Goal: Task Accomplishment & Management: Complete application form

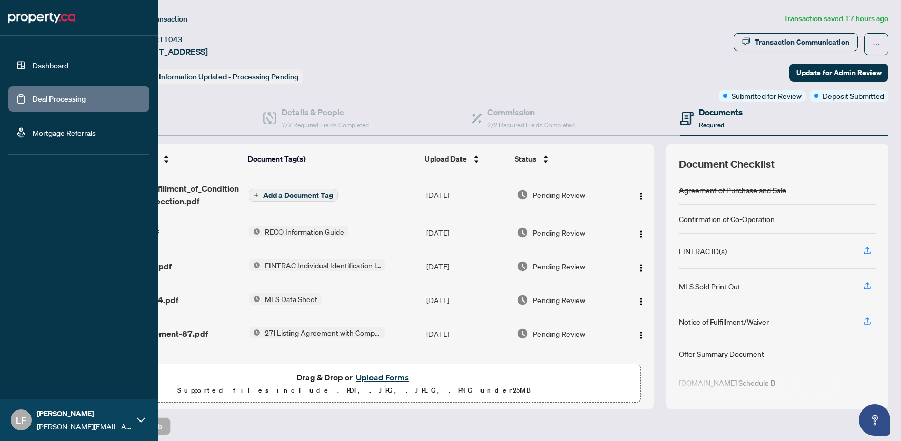
click at [33, 64] on link "Dashboard" at bounding box center [51, 65] width 36 height 9
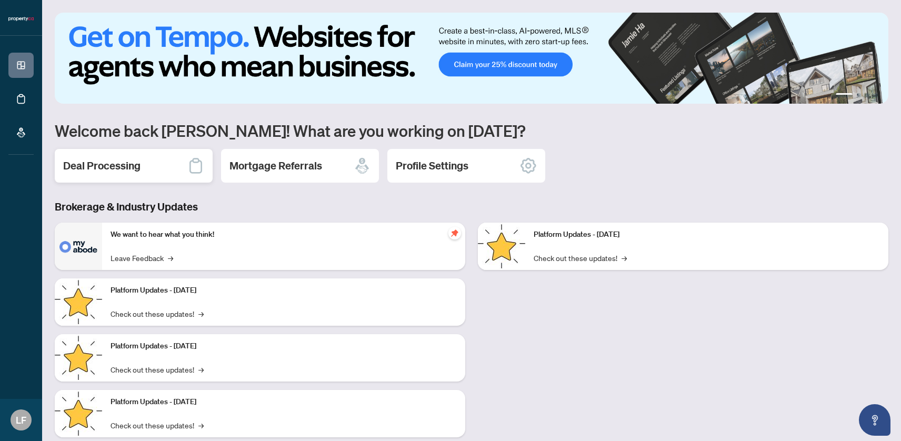
click at [153, 166] on div "Deal Processing" at bounding box center [134, 166] width 158 height 34
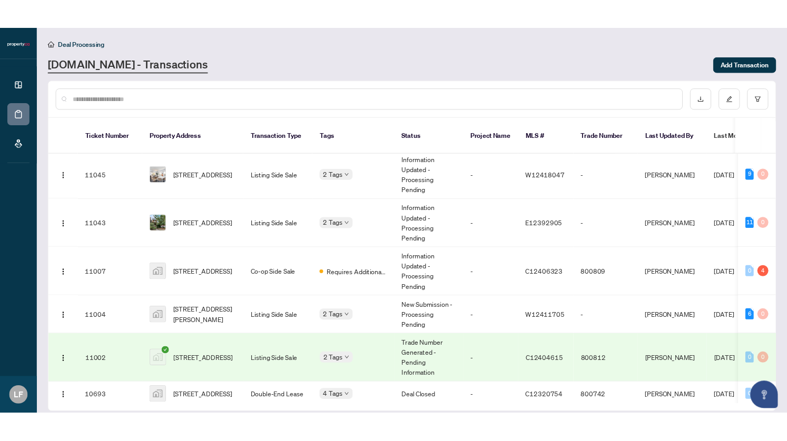
scroll to position [55, 0]
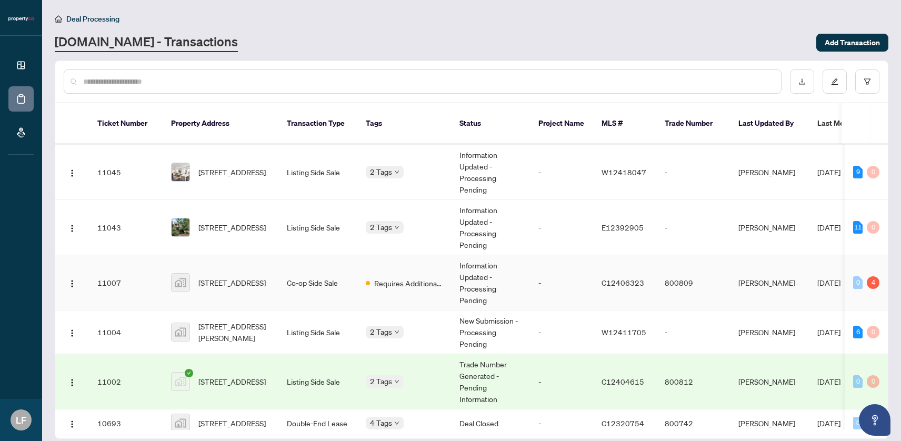
click at [224, 277] on span "[STREET_ADDRESS]" at bounding box center [232, 283] width 67 height 12
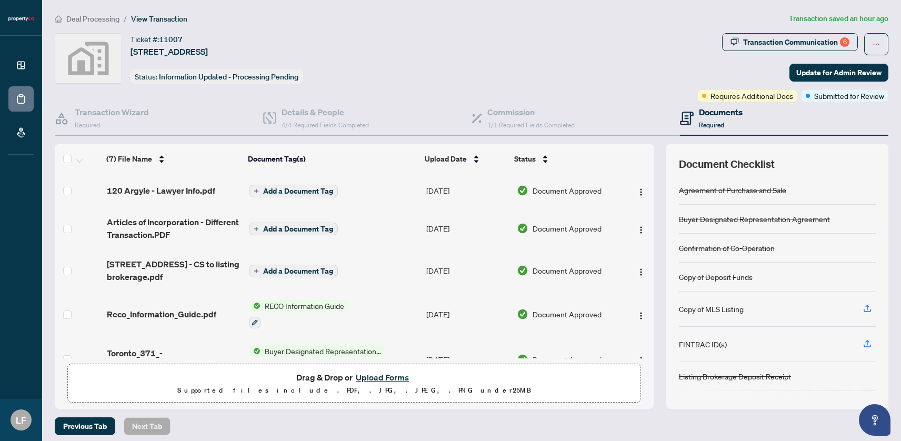
click at [736, 108] on h4 "Documents" at bounding box center [721, 112] width 44 height 13
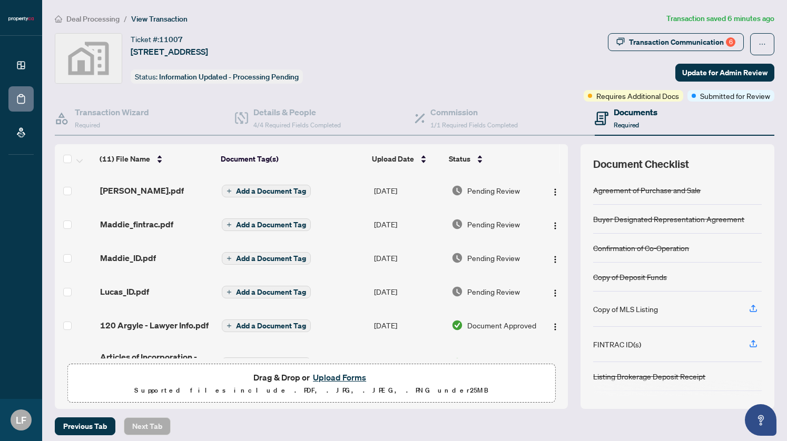
click at [542, 186] on td at bounding box center [554, 191] width 26 height 34
click at [551, 186] on span "button" at bounding box center [555, 191] width 8 height 12
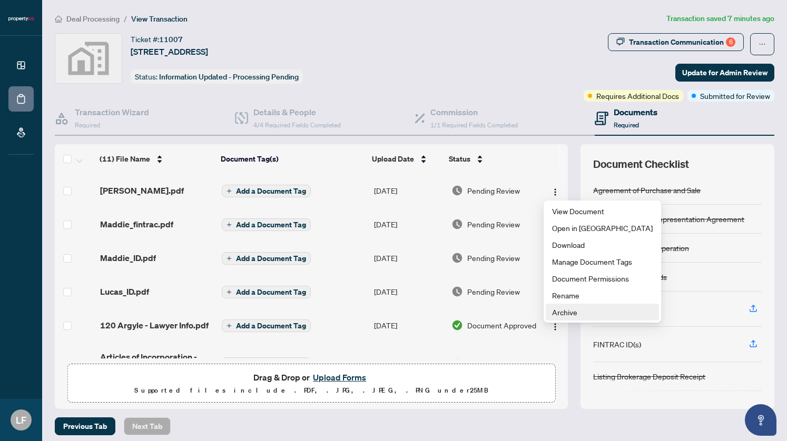
click at [562, 308] on span "Archive" at bounding box center [602, 312] width 101 height 12
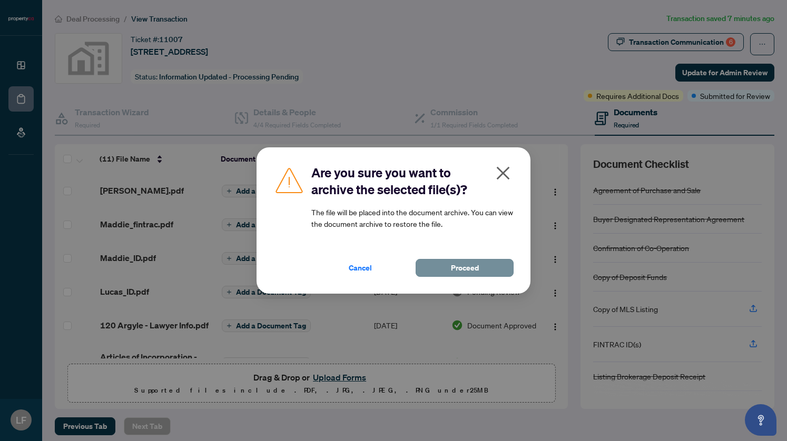
click at [451, 267] on span "Proceed" at bounding box center [465, 268] width 28 height 17
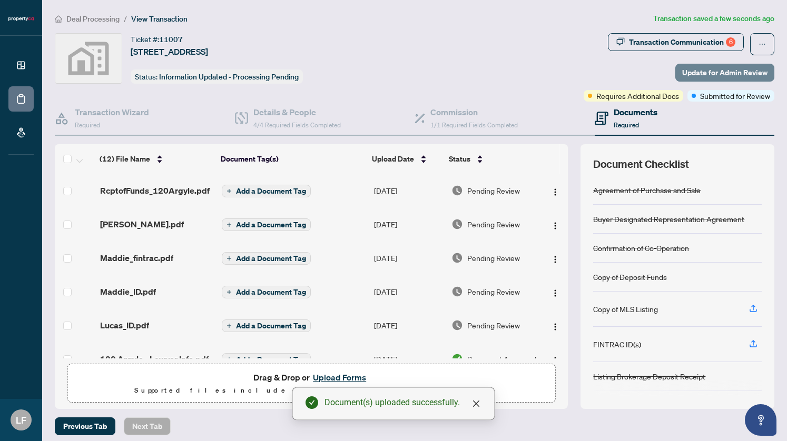
click at [718, 66] on span "Update for Admin Review" at bounding box center [724, 72] width 85 height 17
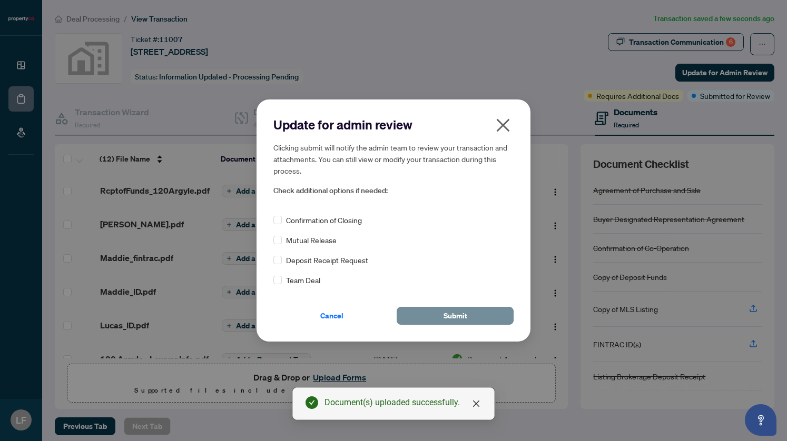
click at [468, 316] on button "Submit" at bounding box center [454, 316] width 117 height 18
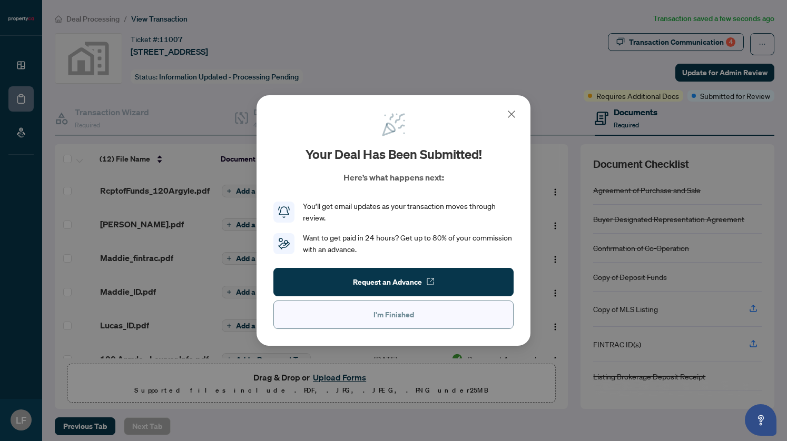
click at [390, 318] on span "I'm Finished" at bounding box center [393, 314] width 41 height 17
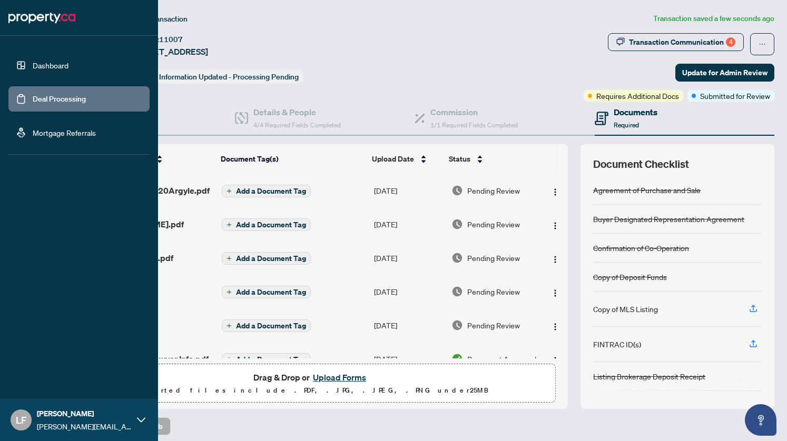
click at [6, 68] on ul "Dashboard Deal Processing Mortgage Referrals" at bounding box center [79, 99] width 158 height 110
click at [33, 67] on link "Dashboard" at bounding box center [51, 65] width 36 height 9
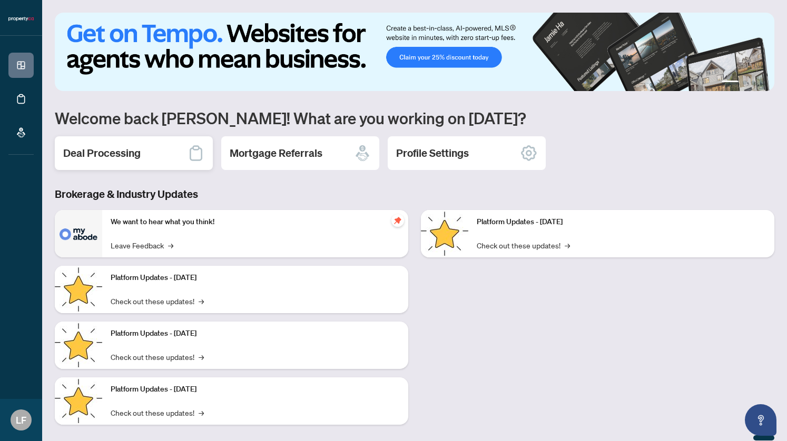
click at [105, 148] on h2 "Deal Processing" at bounding box center [101, 153] width 77 height 15
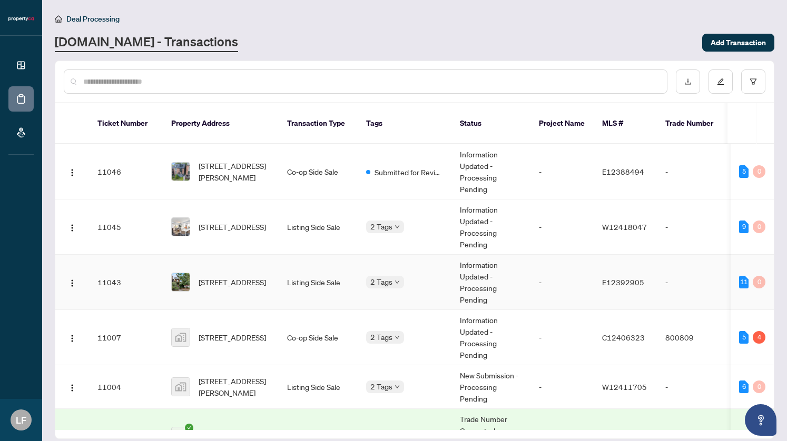
click at [280, 310] on td "Co-op Side Sale" at bounding box center [318, 337] width 79 height 55
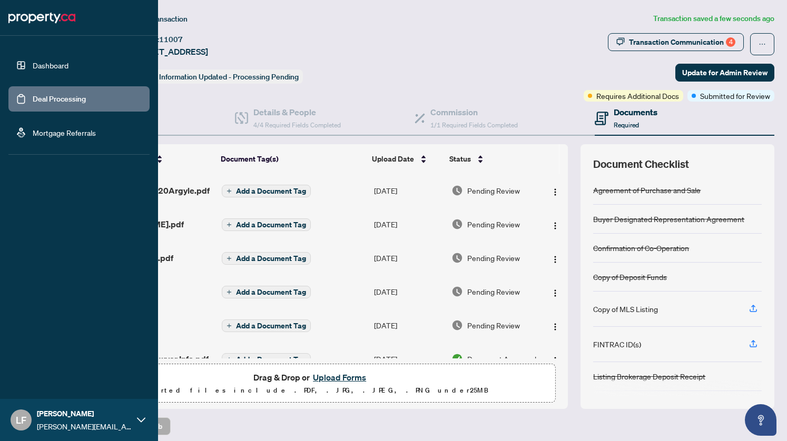
click at [33, 67] on link "Dashboard" at bounding box center [51, 65] width 36 height 9
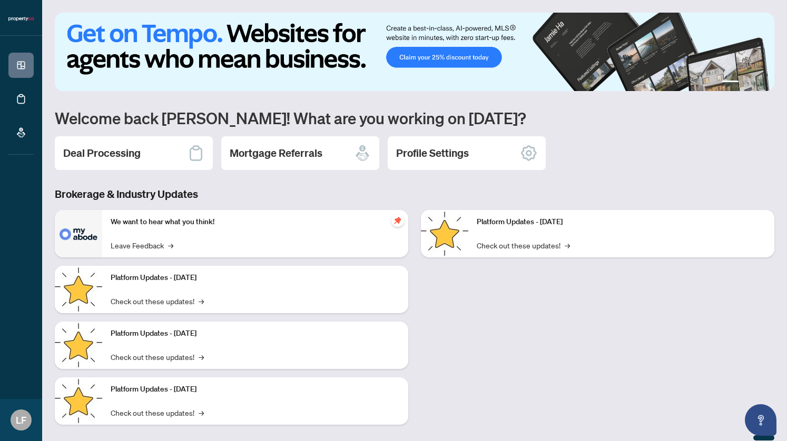
click at [151, 222] on p "We want to hear what you think!" at bounding box center [255, 222] width 289 height 12
click at [131, 164] on div "Deal Processing" at bounding box center [134, 153] width 158 height 34
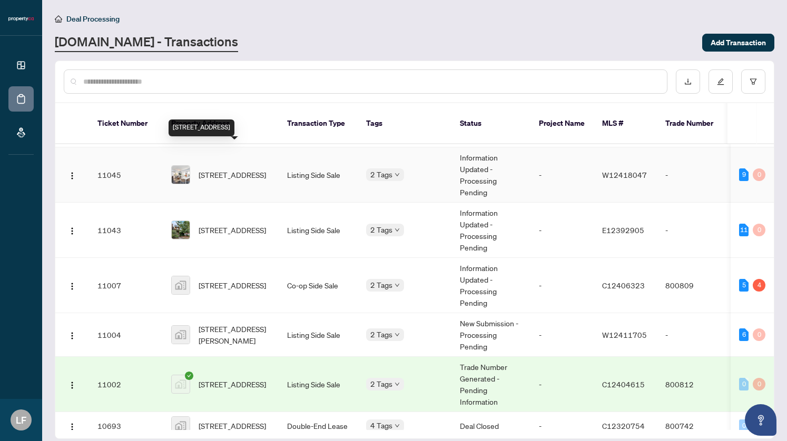
scroll to position [63, 0]
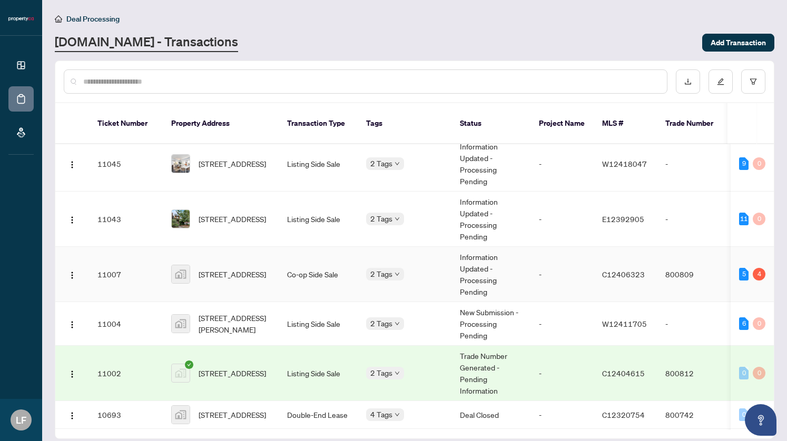
click at [224, 269] on span "[STREET_ADDRESS]" at bounding box center [232, 275] width 67 height 12
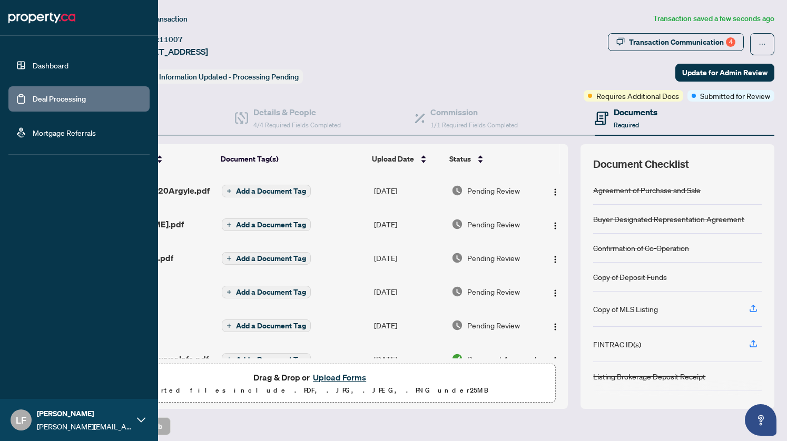
click at [33, 70] on link "Dashboard" at bounding box center [51, 65] width 36 height 9
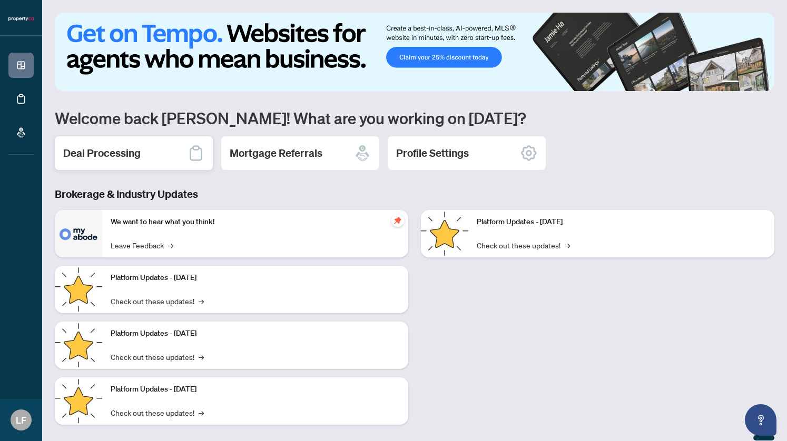
click at [104, 153] on h2 "Deal Processing" at bounding box center [101, 153] width 77 height 15
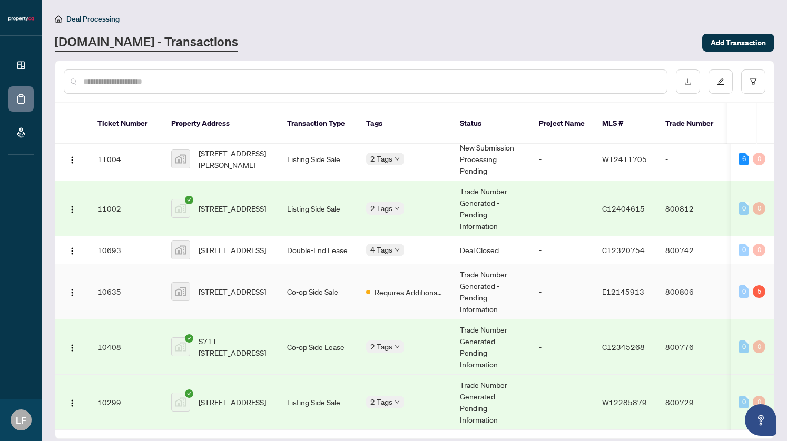
scroll to position [235, 0]
click at [225, 286] on span "[STREET_ADDRESS]" at bounding box center [232, 292] width 67 height 12
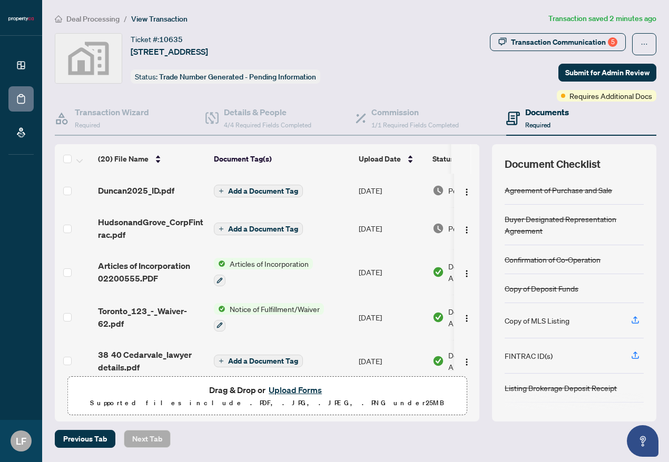
click at [243, 397] on span "Drag & Drop or Upload Forms" at bounding box center [267, 390] width 116 height 14
click at [295, 388] on button "Upload Forms" at bounding box center [294, 390] width 59 height 14
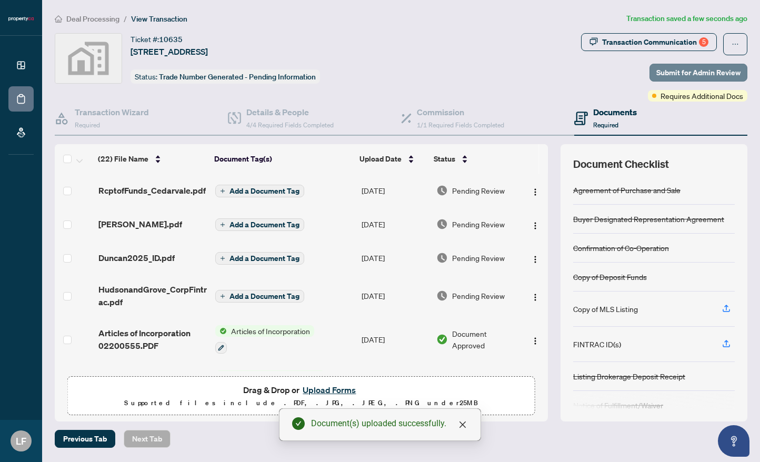
click at [720, 64] on button "Submit for Admin Review" at bounding box center [699, 73] width 98 height 18
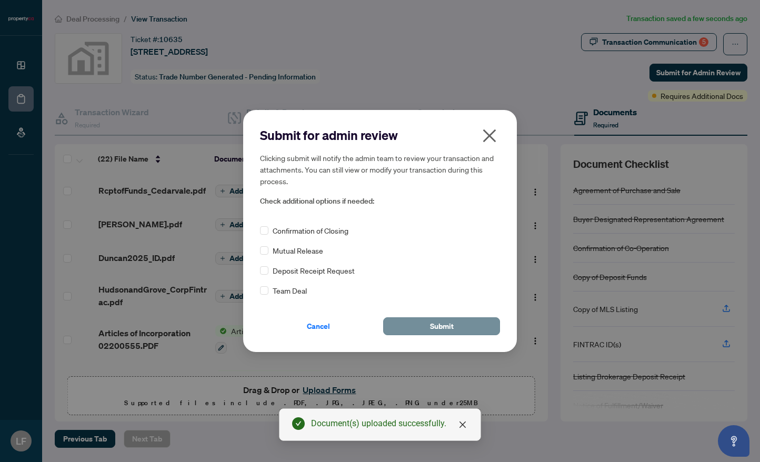
click at [460, 335] on button "Submit" at bounding box center [441, 327] width 117 height 18
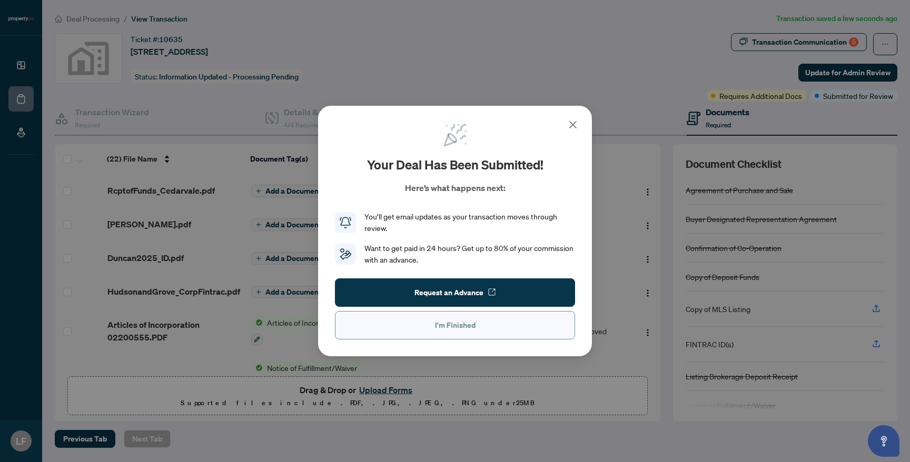
click at [437, 325] on span "I'm Finished" at bounding box center [455, 325] width 41 height 17
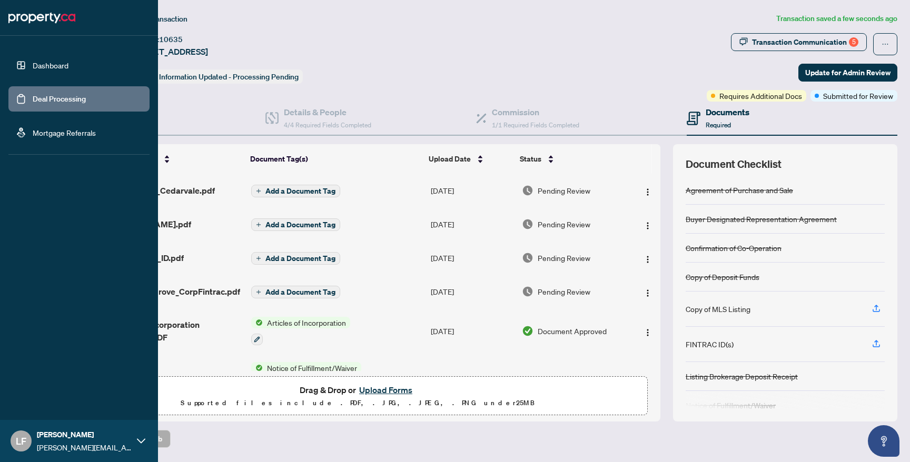
click at [33, 61] on link "Dashboard" at bounding box center [51, 65] width 36 height 9
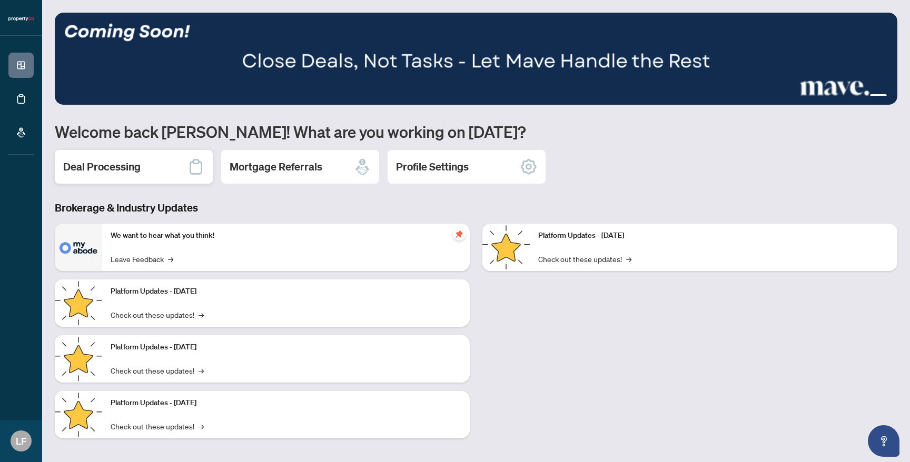
click at [123, 166] on h2 "Deal Processing" at bounding box center [101, 167] width 77 height 15
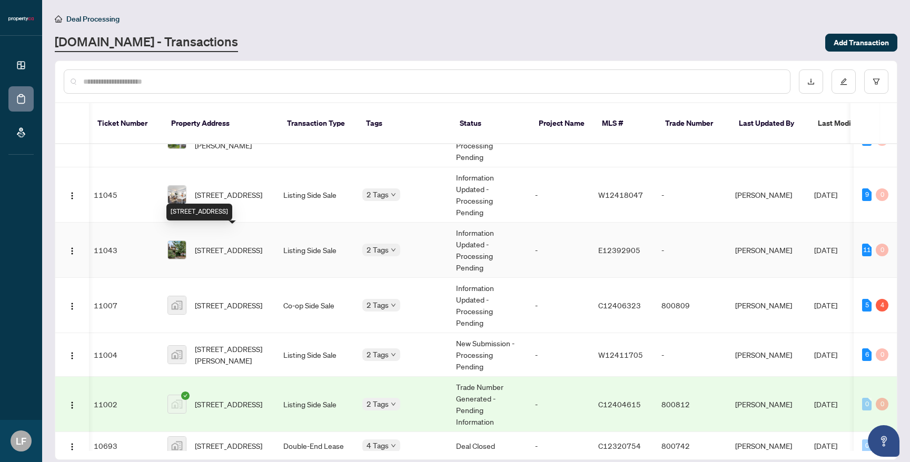
scroll to position [0, 4]
click at [220, 300] on span "[STREET_ADDRESS]" at bounding box center [228, 306] width 67 height 12
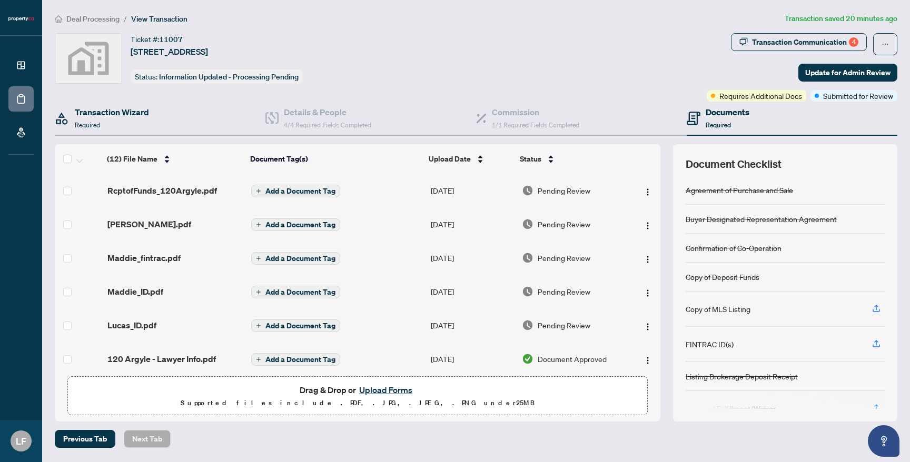
click at [158, 112] on div "Transaction Wizard Required" at bounding box center [160, 119] width 211 height 34
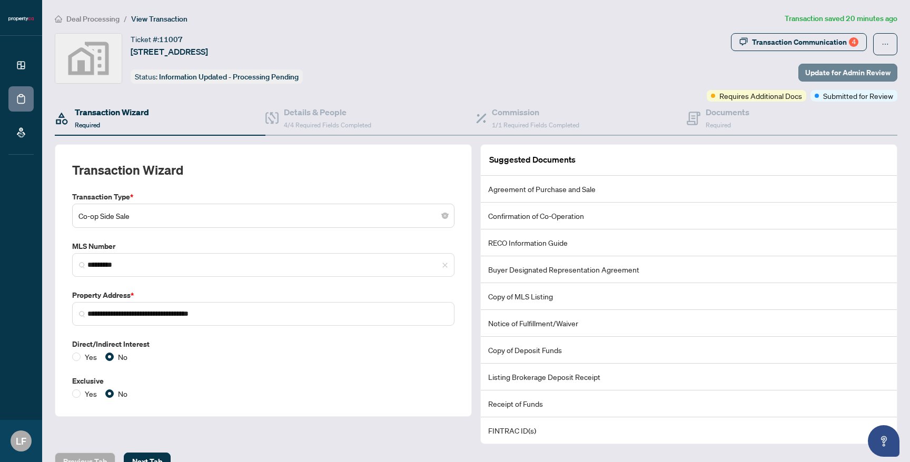
click at [810, 72] on span "Update for Admin Review" at bounding box center [847, 72] width 85 height 17
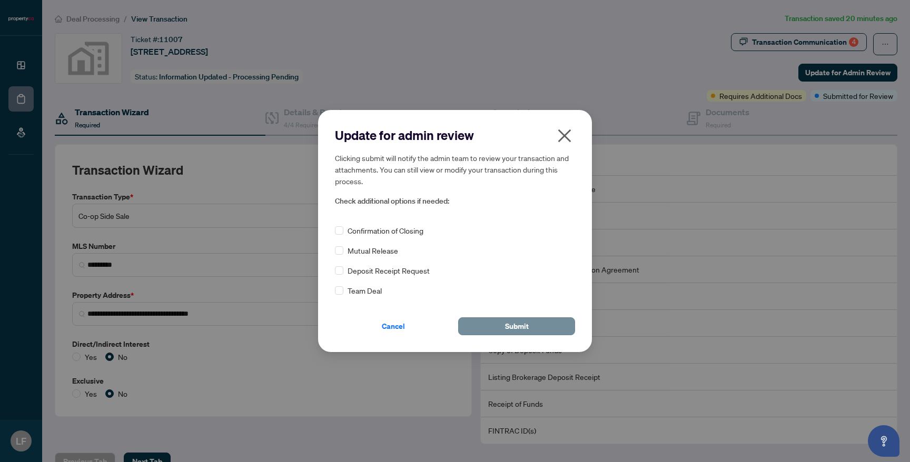
click at [537, 321] on button "Submit" at bounding box center [516, 327] width 117 height 18
